Goal: Information Seeking & Learning: Learn about a topic

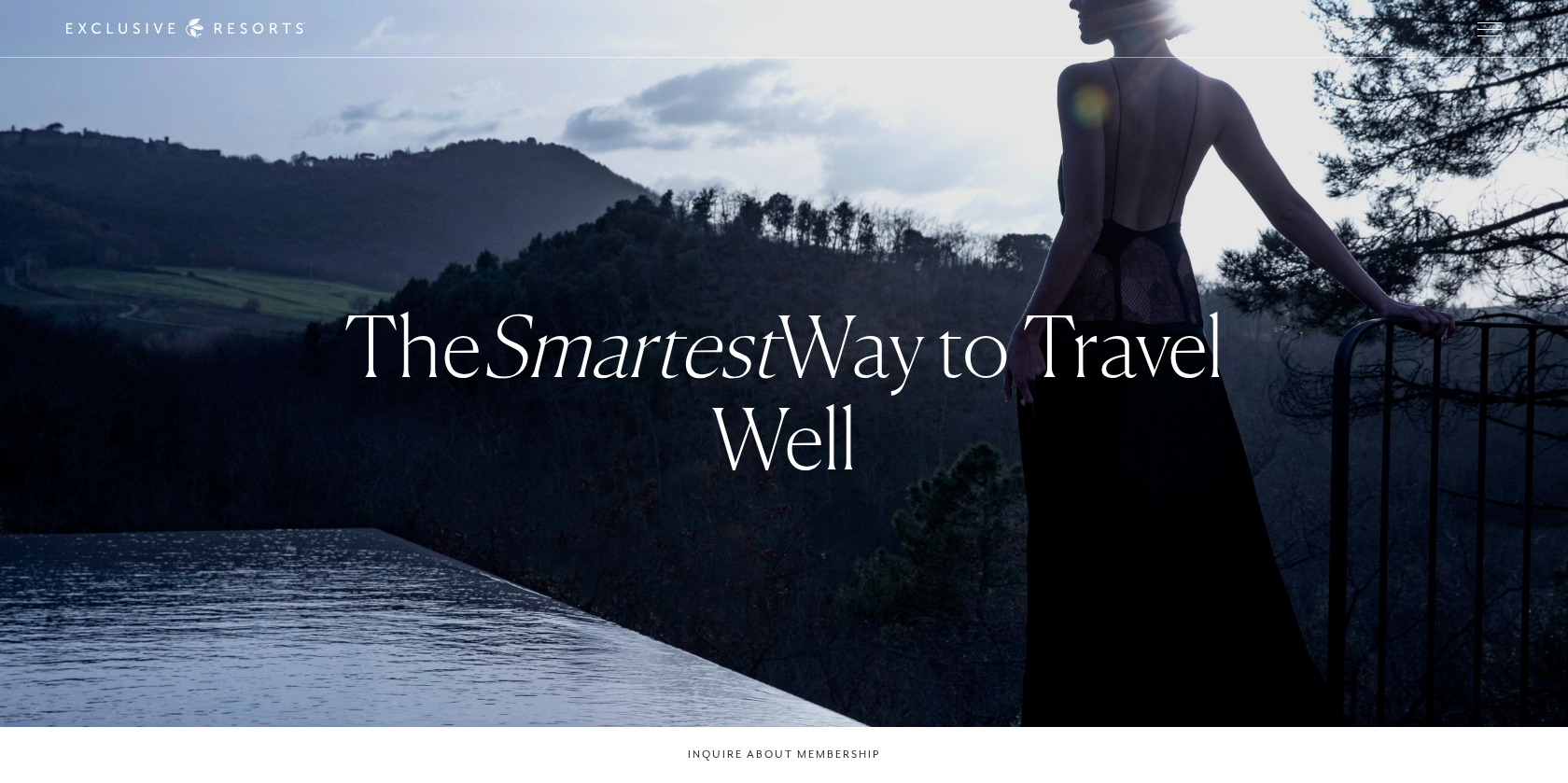
checkbox input "false"
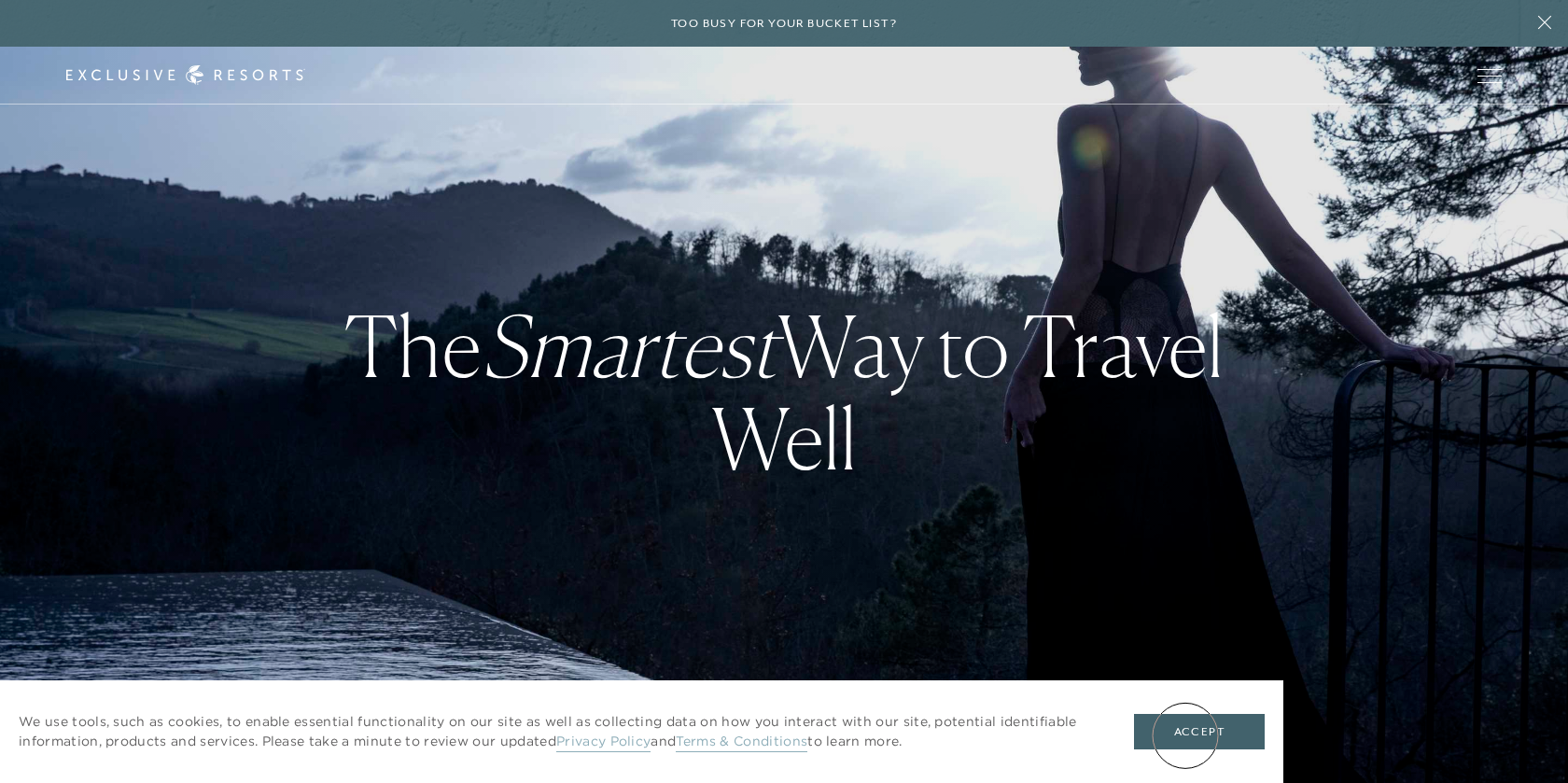
click at [1185, 735] on button "Accept" at bounding box center [1199, 732] width 130 height 35
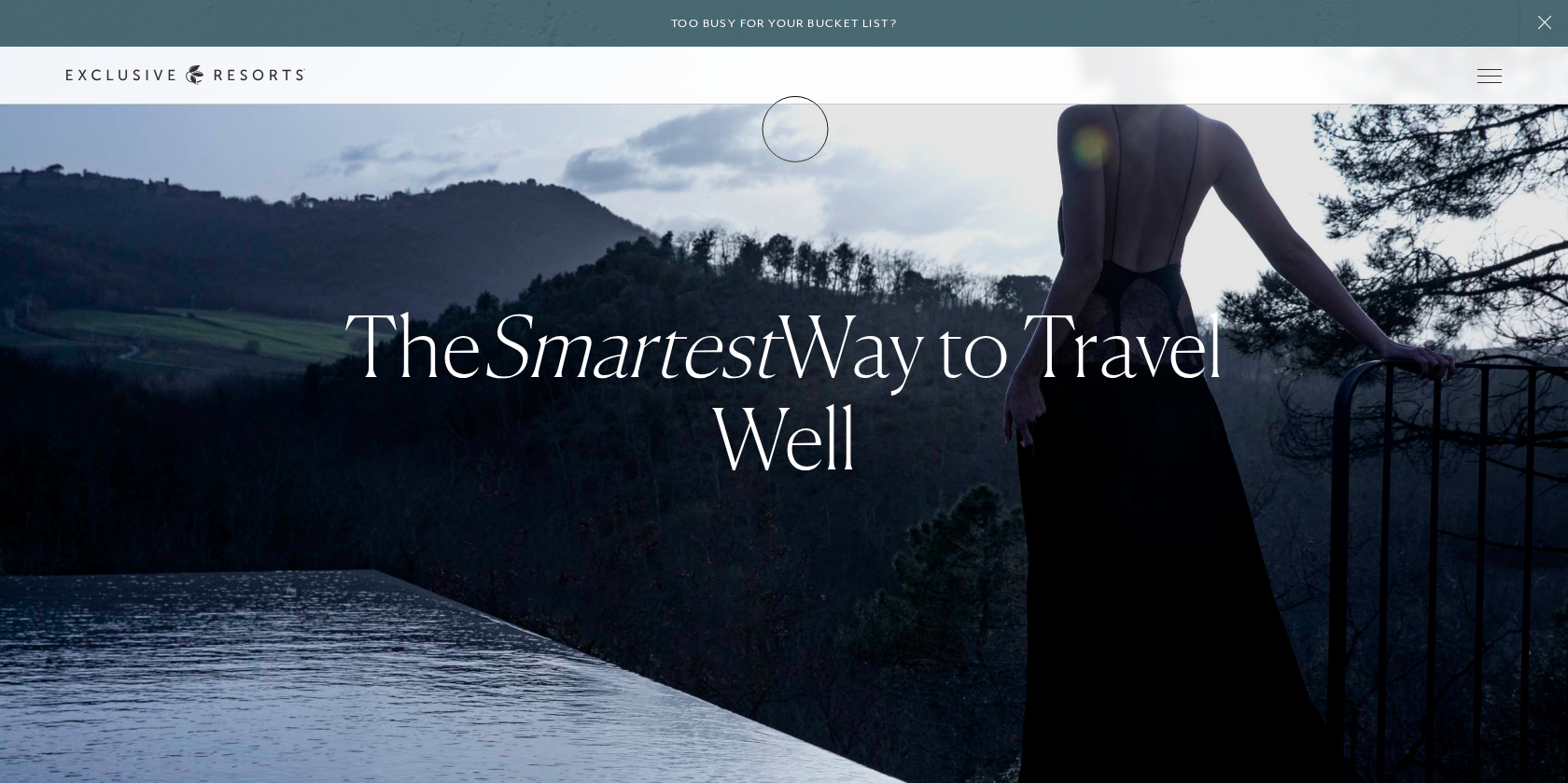
click at [0, 0] on link "Membership" at bounding box center [0, 0] width 0 height 0
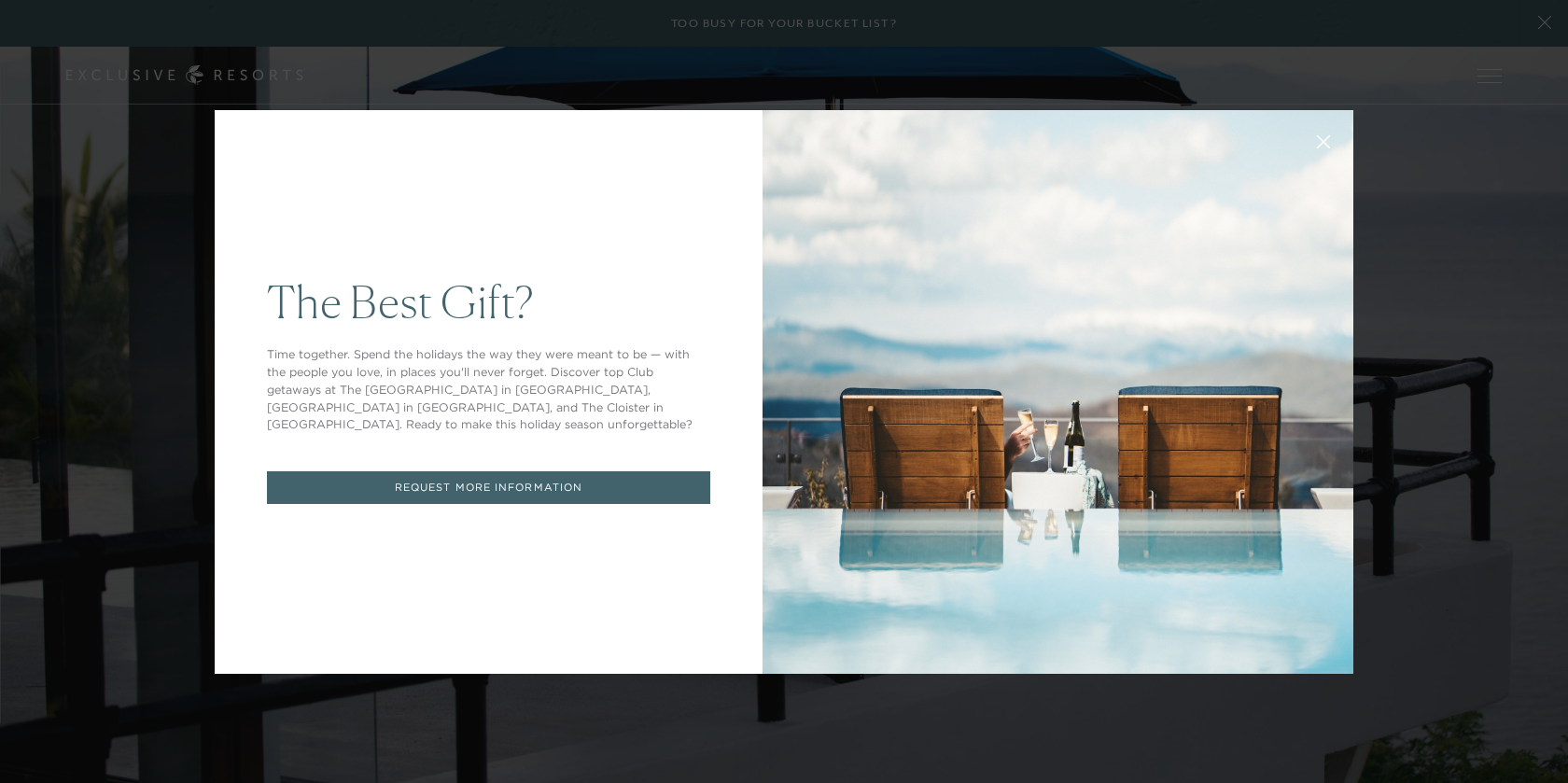
click at [1322, 139] on icon at bounding box center [1323, 141] width 14 height 14
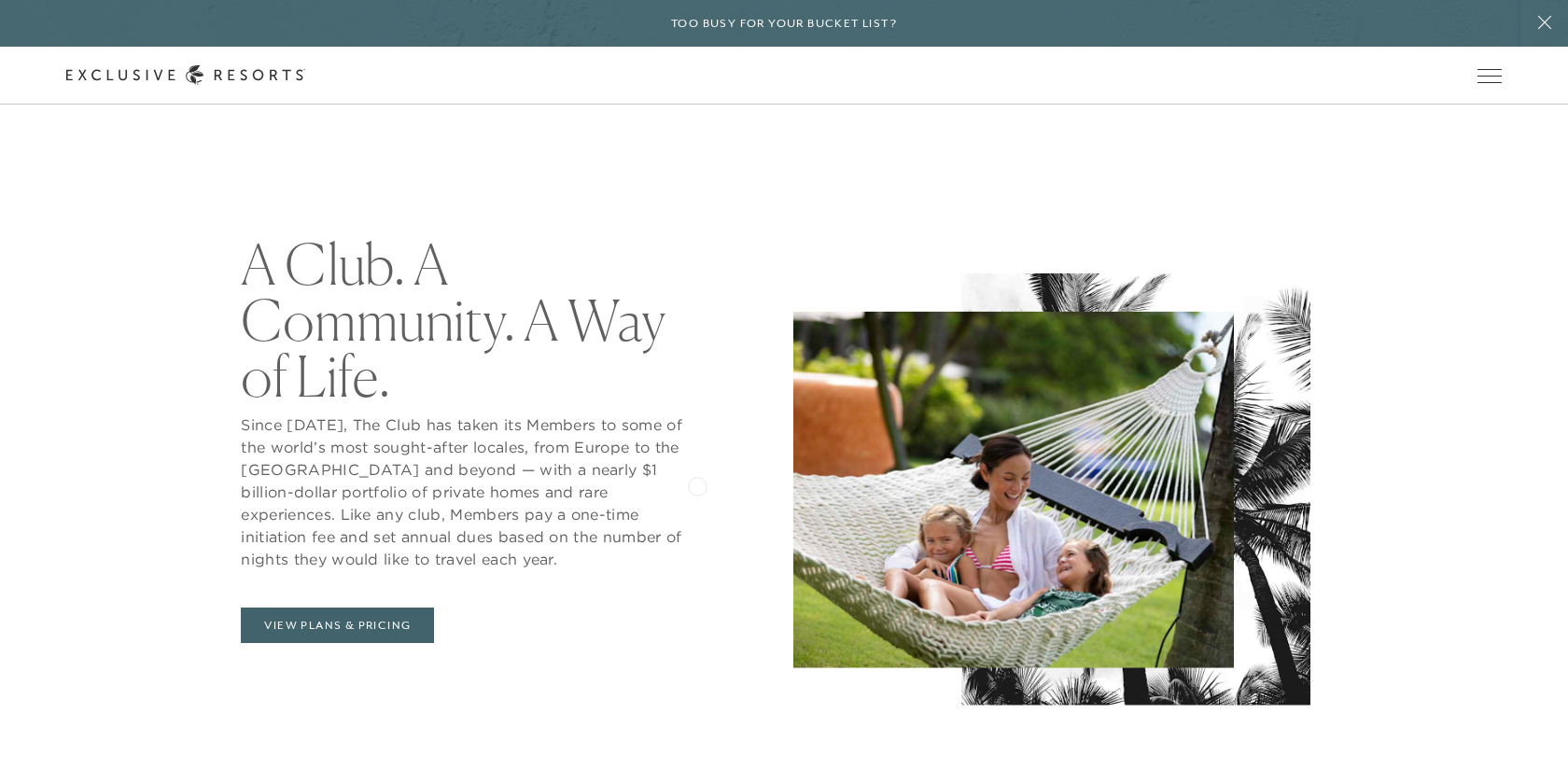
scroll to position [745, 0]
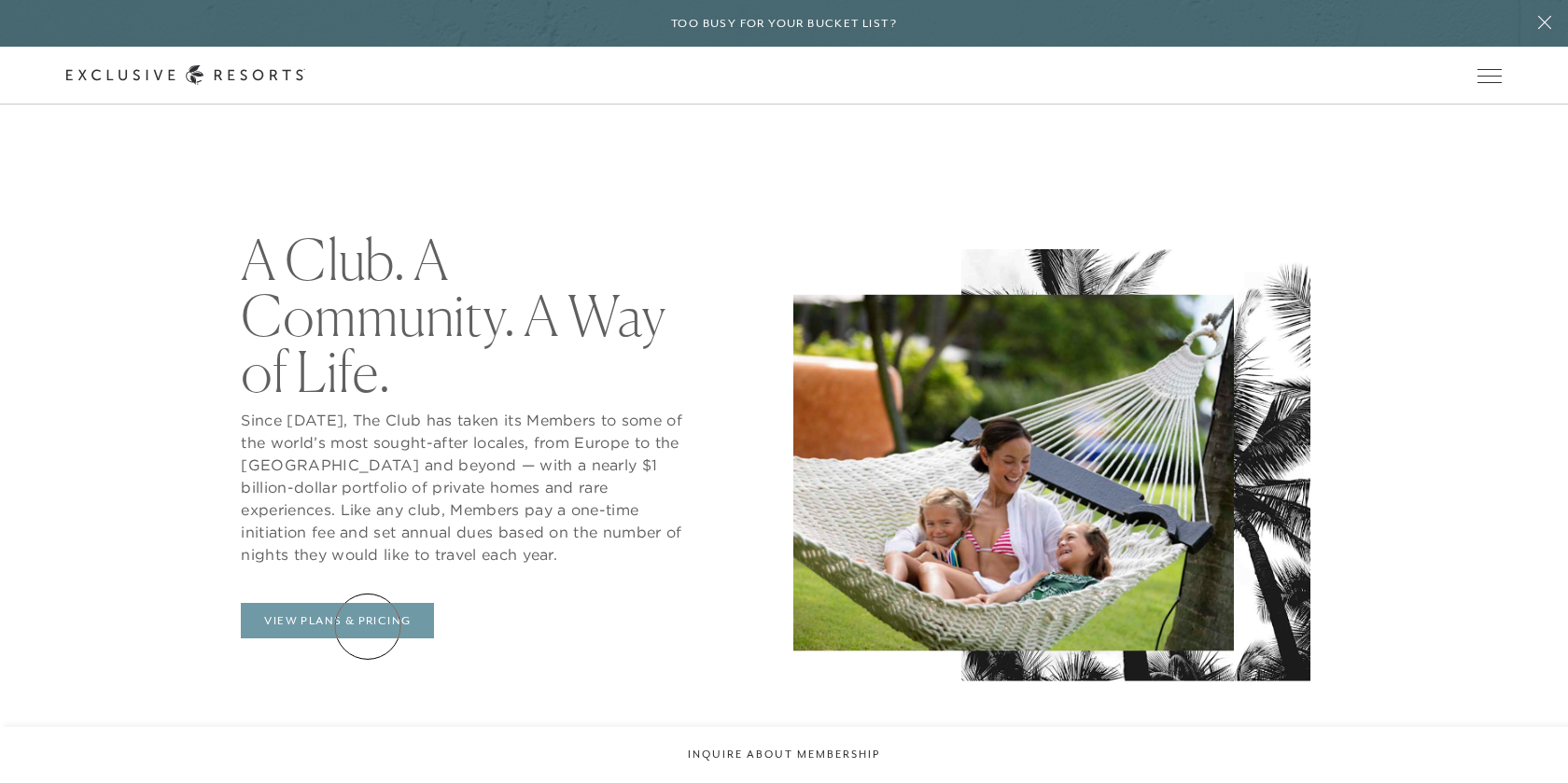
click at [367, 627] on link "View Plans & Pricing" at bounding box center [337, 620] width 193 height 35
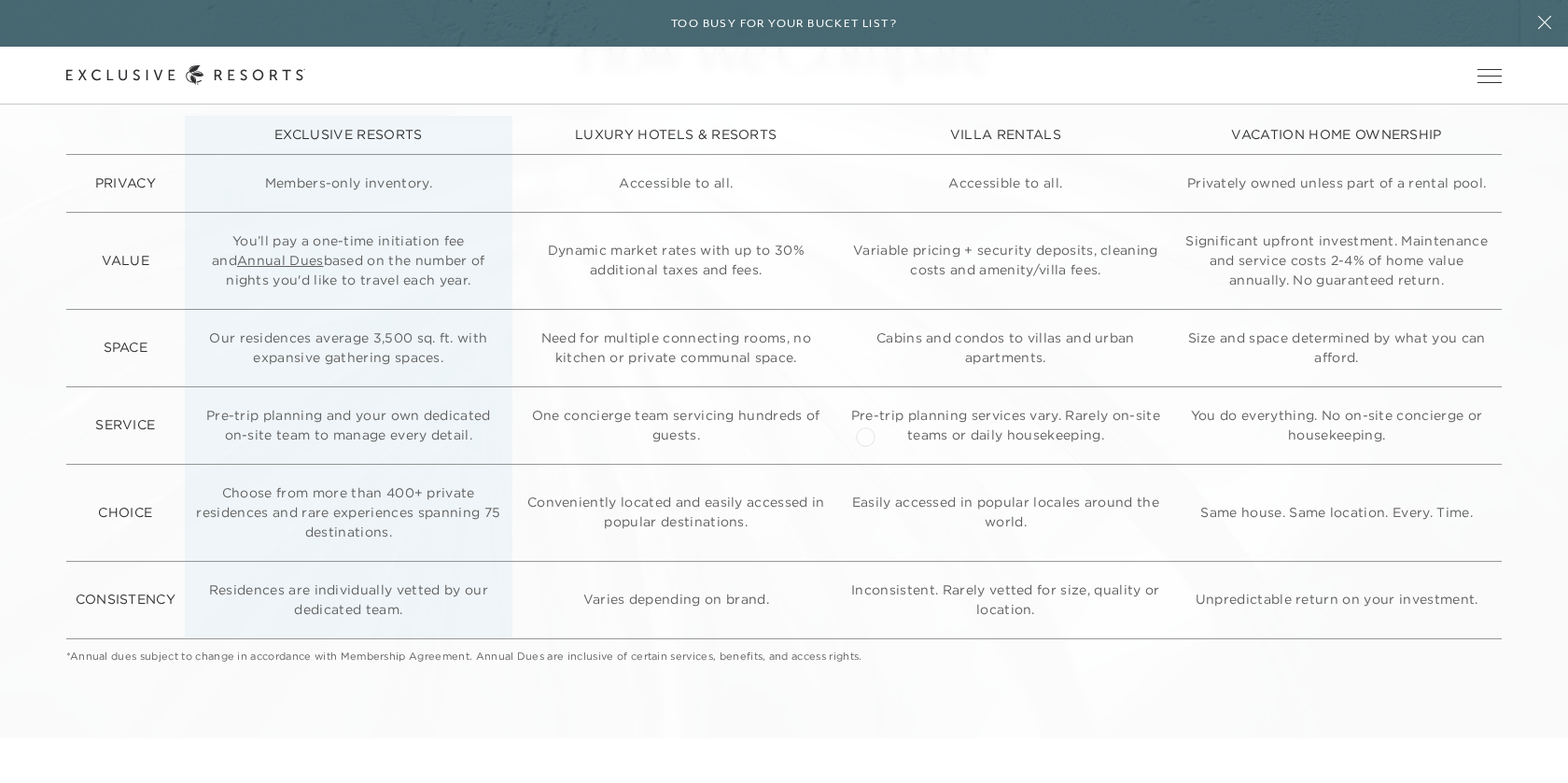
scroll to position [4804, 0]
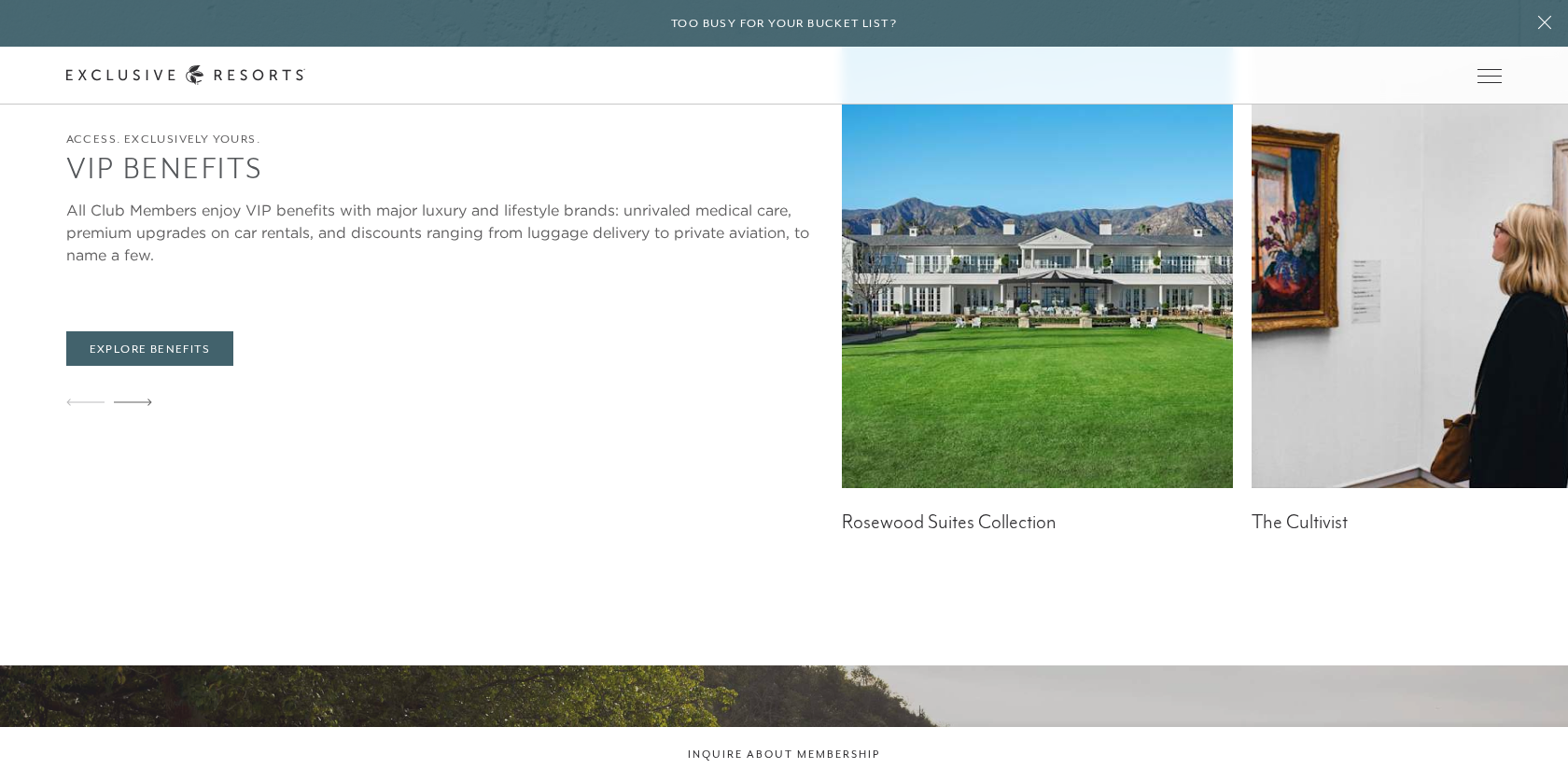
scroll to position [745, 0]
